Goal: Transaction & Acquisition: Purchase product/service

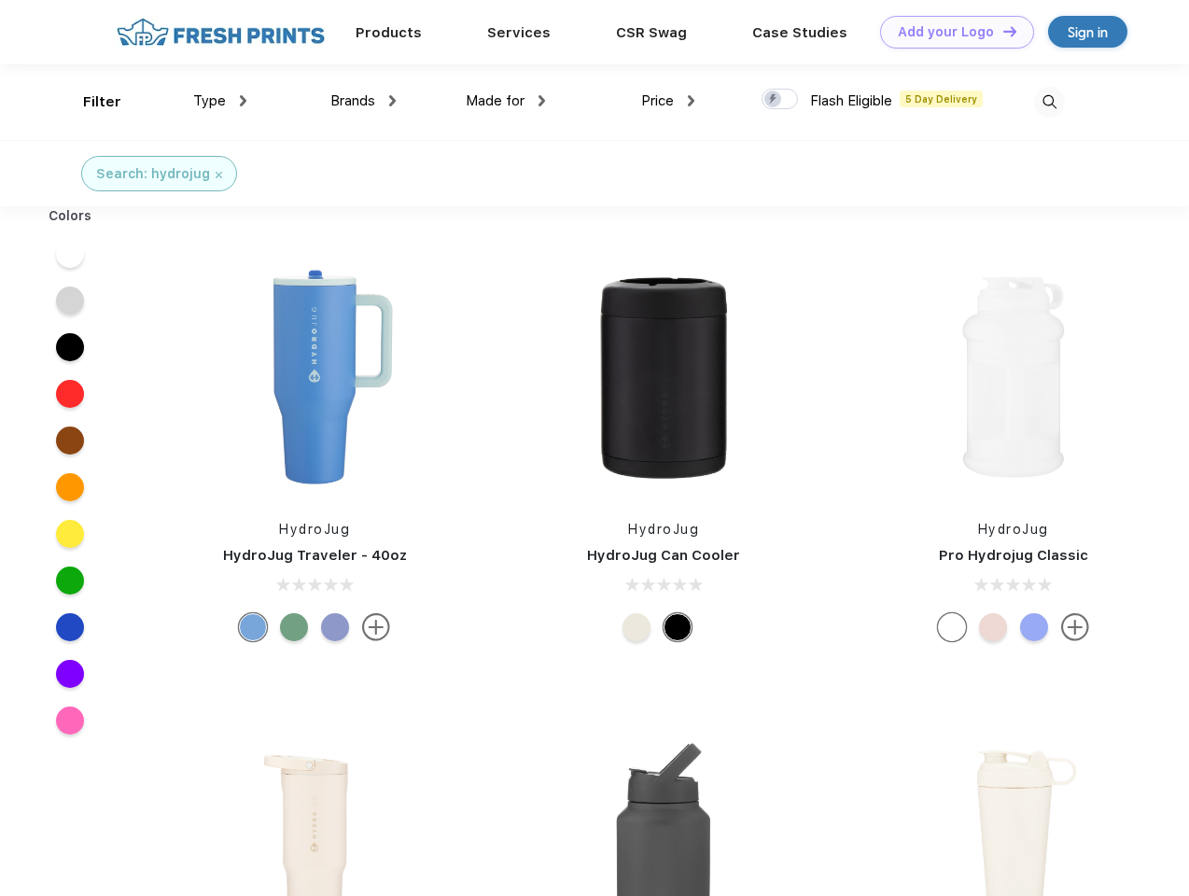
click at [950, 32] on link "Add your Logo Design Tool" at bounding box center [957, 32] width 154 height 33
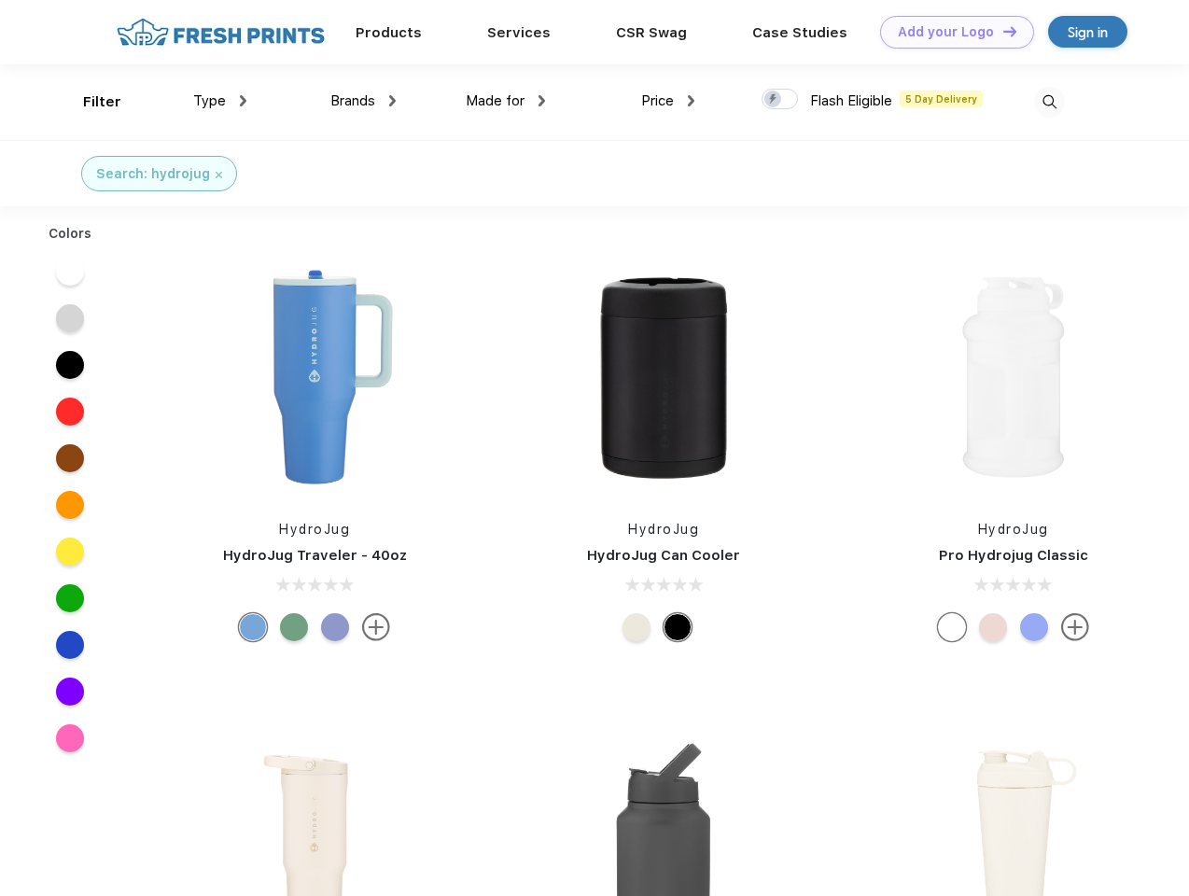
click at [0, 0] on div "Design Tool" at bounding box center [0, 0] width 0 height 0
click at [1001, 31] on link "Add your Logo Design Tool" at bounding box center [957, 32] width 154 height 33
click at [90, 102] on div "Filter" at bounding box center [102, 101] width 38 height 21
click at [220, 101] on span "Type" at bounding box center [209, 100] width 33 height 17
click at [363, 101] on span "Brands" at bounding box center [352, 100] width 45 height 17
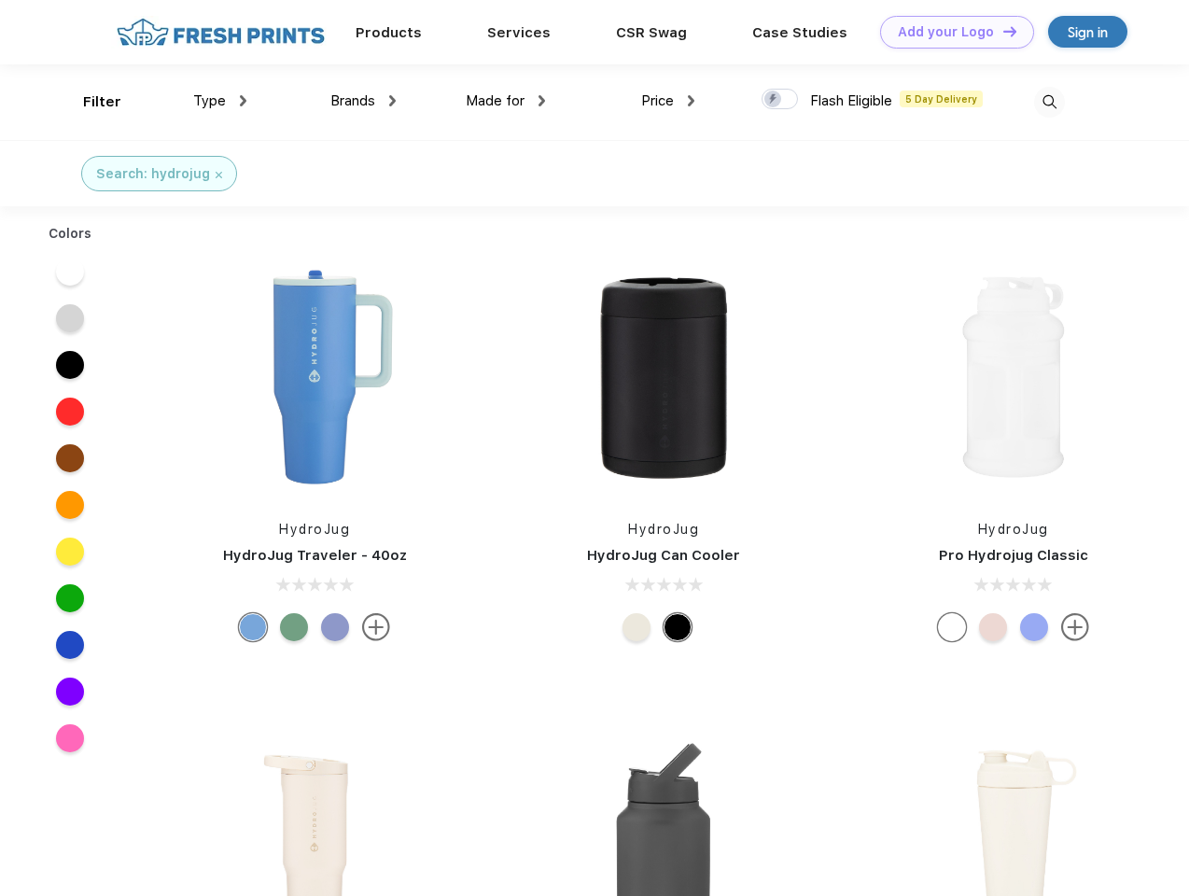
click at [506, 101] on span "Made for" at bounding box center [495, 100] width 59 height 17
click at [668, 101] on span "Price" at bounding box center [657, 100] width 33 height 17
click at [780, 100] on div at bounding box center [779, 99] width 36 height 21
click at [773, 100] on input "checkbox" at bounding box center [767, 94] width 12 height 12
click at [1049, 102] on img at bounding box center [1049, 102] width 31 height 31
